Goal: Transaction & Acquisition: Purchase product/service

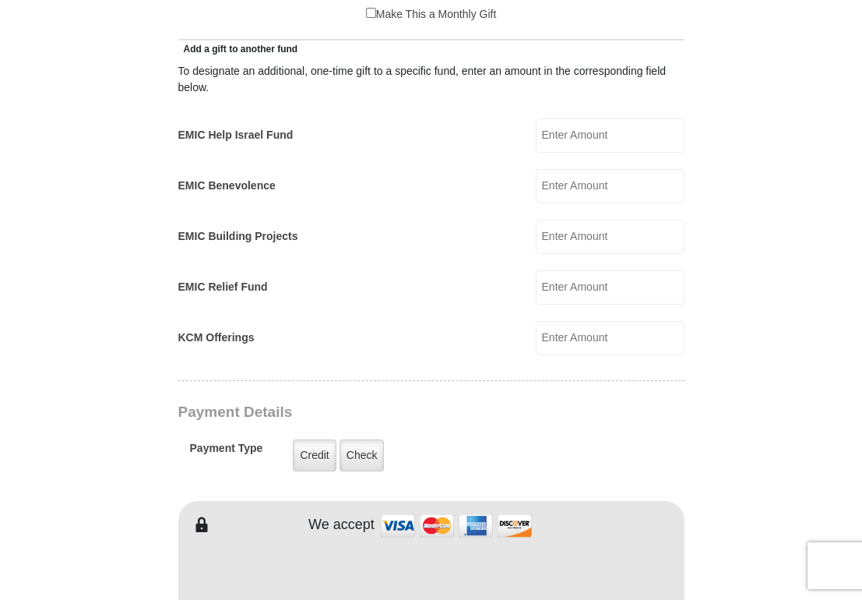
scroll to position [1012, 0]
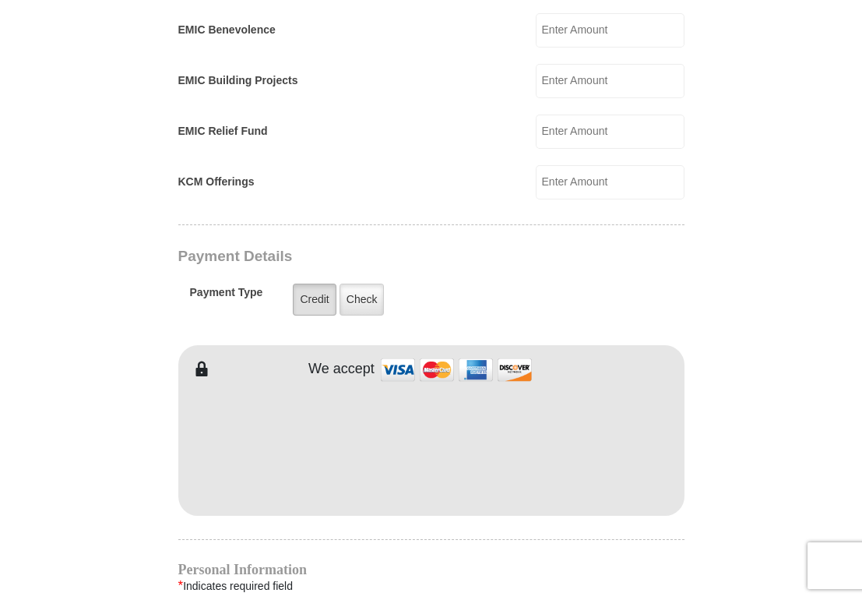
type input "118.00"
click at [312, 298] on label "Credit" at bounding box center [314, 299] width 43 height 32
click at [0, 0] on input "Credit" at bounding box center [0, 0] width 0 height 0
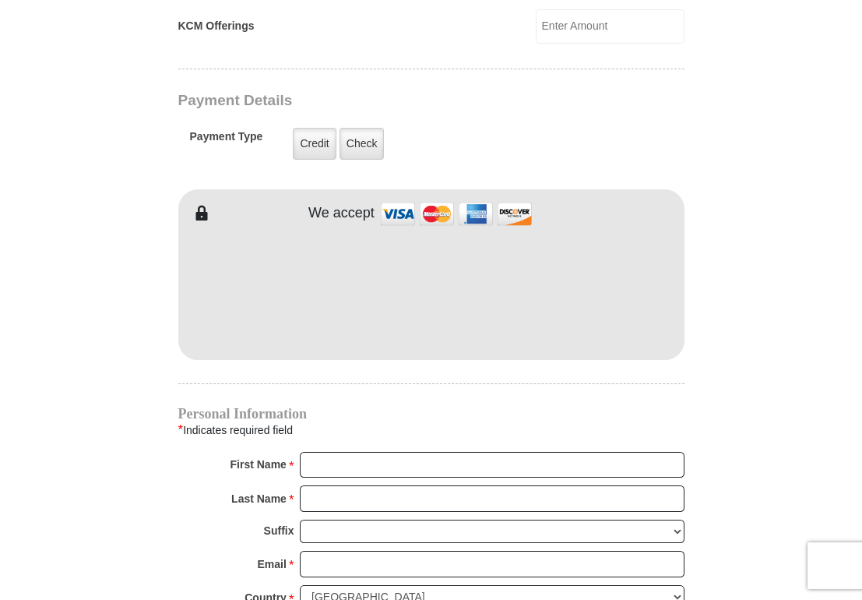
scroll to position [1246, 0]
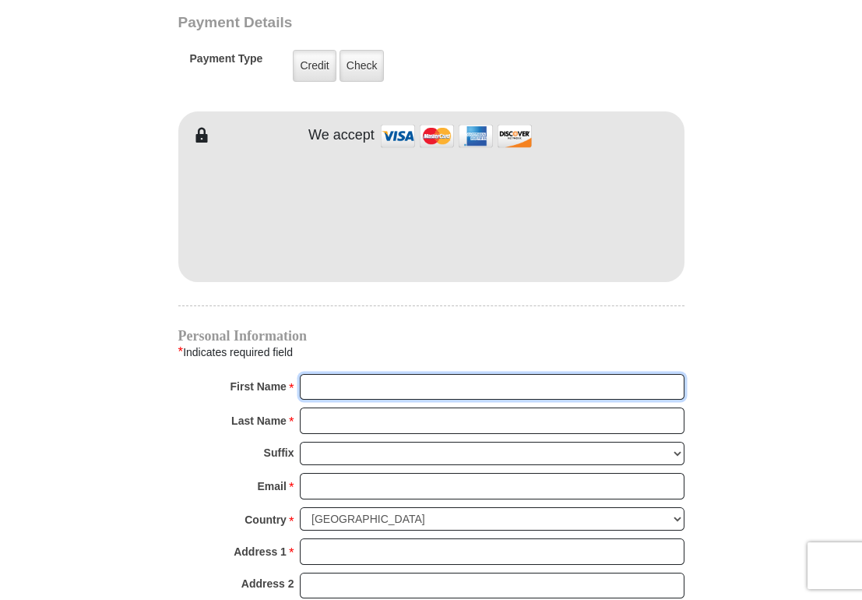
click at [356, 383] on input "First Name *" at bounding box center [492, 387] width 385 height 26
type input "Diane"
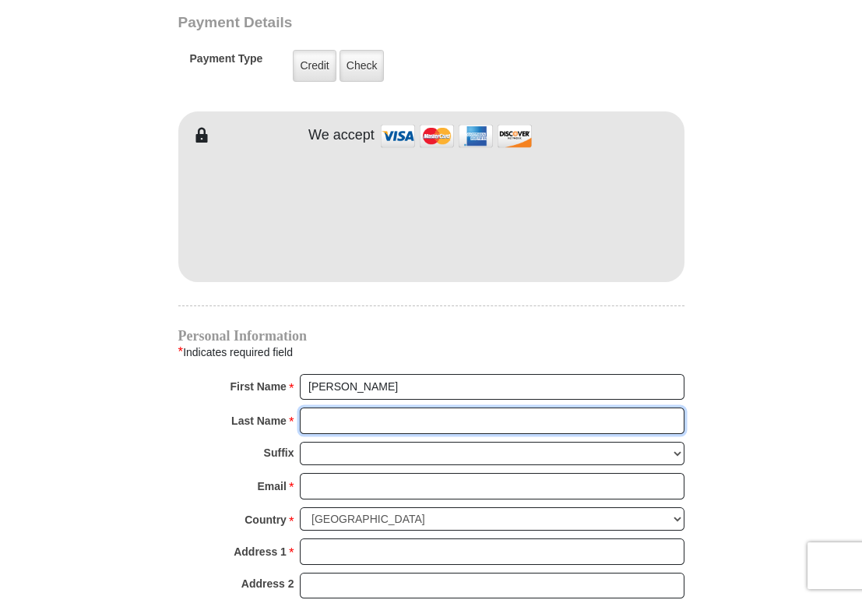
click at [343, 417] on input "Last Name *" at bounding box center [492, 420] width 385 height 26
type input "Umberger"
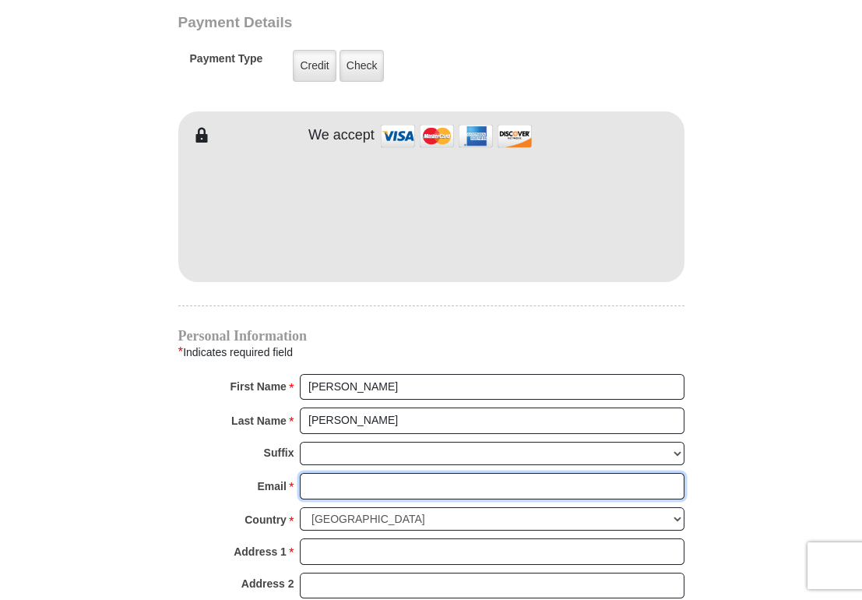
click at [333, 485] on input "Email *" at bounding box center [492, 486] width 385 height 26
type input "diane.umberger@gmail.com"
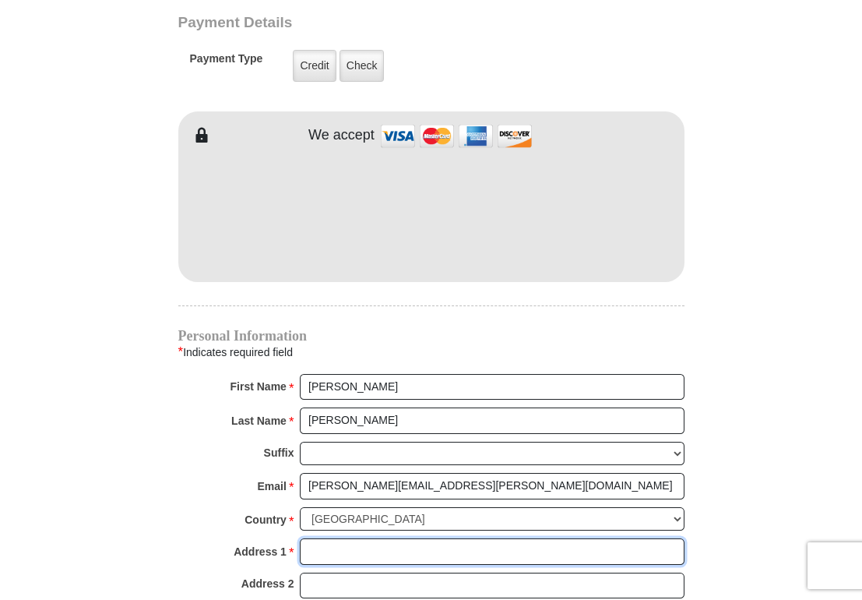
type input "10913 HAWKS LANDING RD"
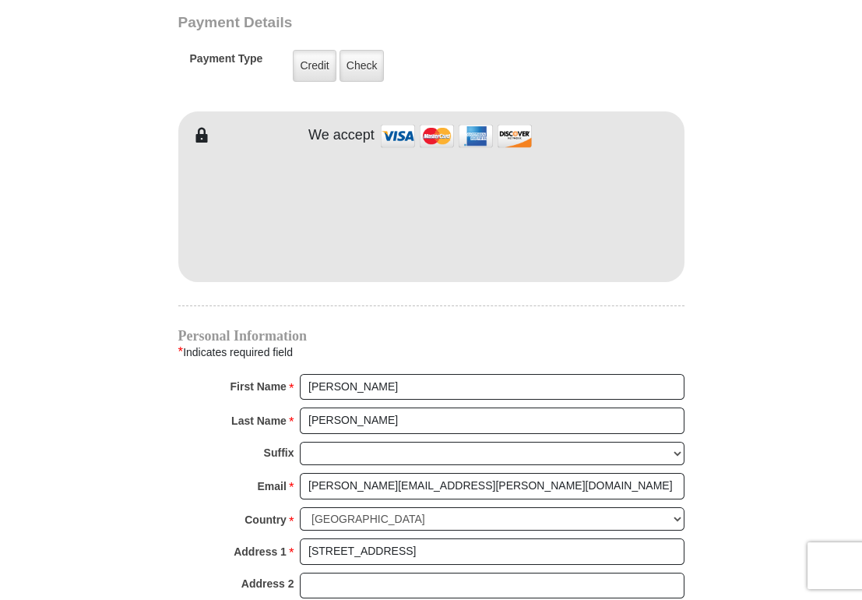
type input "HASLET"
select select "TX"
type input "76052"
type input "3019387874"
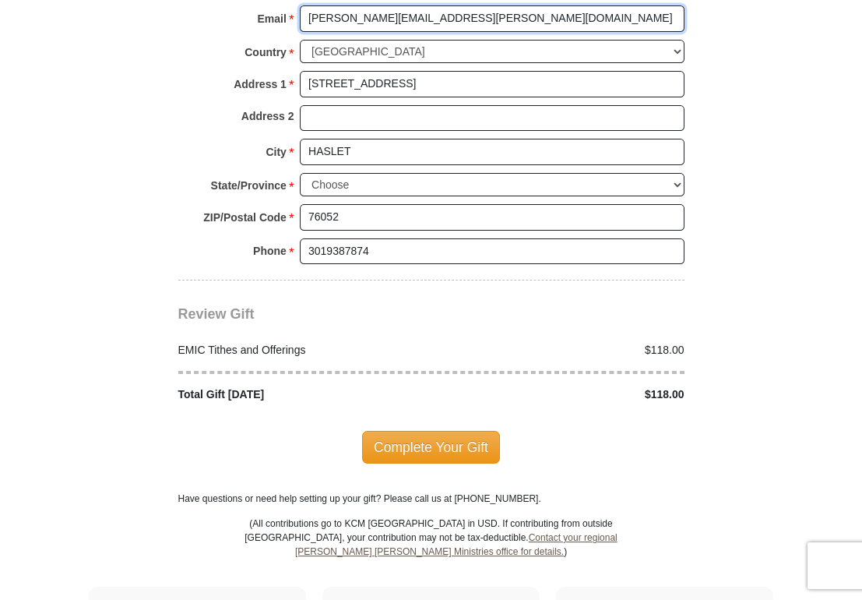
scroll to position [1791, 0]
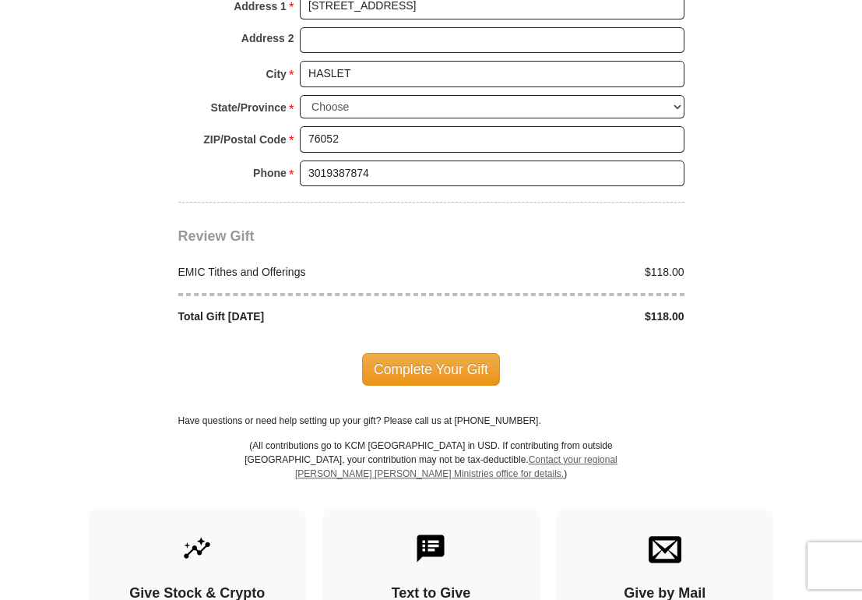
click at [424, 355] on span "Complete Your Gift" at bounding box center [431, 369] width 138 height 33
